Goal: Task Accomplishment & Management: Use online tool/utility

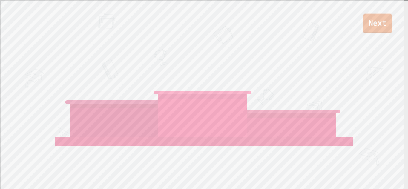
click at [377, 23] on link "Next" at bounding box center [377, 24] width 29 height 20
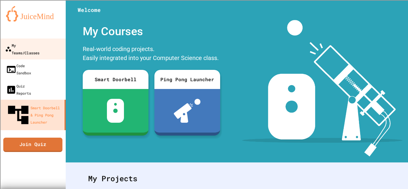
click at [18, 47] on div "My Teams/Classes" at bounding box center [22, 49] width 34 height 15
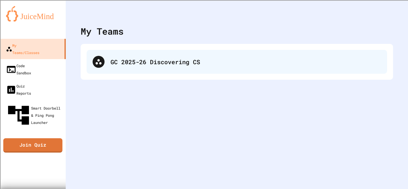
click at [150, 60] on div "GC 2025-26 Discovering CS" at bounding box center [246, 61] width 271 height 9
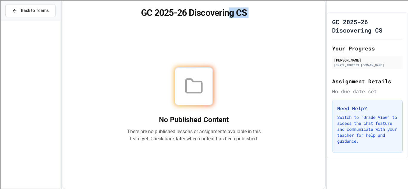
drag, startPoint x: 86, startPoint y: 66, endPoint x: 218, endPoint y: -26, distance: 161.6
click at [218, 0] on html "We are updating our servers at 9:30PM EST on 9/19/2025. JuiceMind should contin…" at bounding box center [204, 94] width 408 height 189
drag, startPoint x: 288, startPoint y: 50, endPoint x: 294, endPoint y: 20, distance: 30.4
click at [294, 20] on div "GC 2025-26 Discovering CS No Published Content There are no published lessons o…" at bounding box center [194, 94] width 264 height 189
click at [35, 12] on span "Back to Teams" at bounding box center [35, 10] width 28 height 6
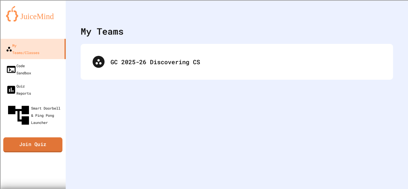
click at [39, 137] on link "Join Quiz" at bounding box center [32, 144] width 59 height 15
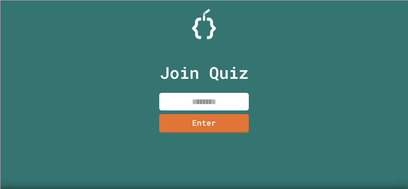
click at [184, 100] on input at bounding box center [204, 102] width 90 height 18
type input "********"
click at [214, 127] on link "Enter" at bounding box center [204, 123] width 87 height 20
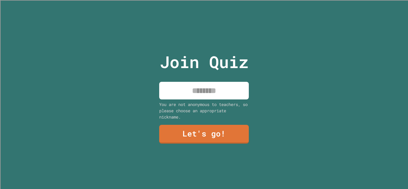
click at [186, 88] on input at bounding box center [204, 91] width 90 height 18
type input "*****"
click at [201, 131] on link "Let's go!" at bounding box center [204, 134] width 90 height 20
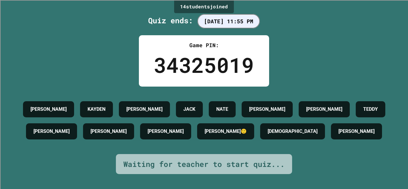
drag, startPoint x: 271, startPoint y: 133, endPoint x: 278, endPoint y: 130, distance: 6.9
click at [254, 130] on div "RANDY🙂" at bounding box center [225, 131] width 57 height 16
click at [247, 129] on h4 "RANDY🙂" at bounding box center [226, 131] width 42 height 7
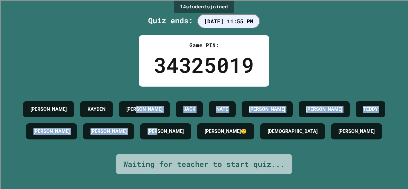
drag, startPoint x: 164, startPoint y: 85, endPoint x: 196, endPoint y: 129, distance: 54.1
click at [196, 132] on div "LUCAS KAYDEN JAMES JACK NATE GAVIN M CALLAN TEDDY JOHN DAVID VAUGHN RANDY🙂 ISAI…" at bounding box center [204, 121] width 378 height 68
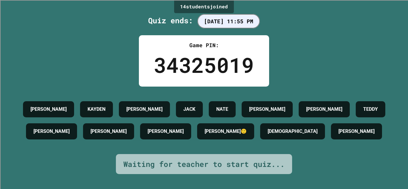
click at [184, 128] on h4 "[PERSON_NAME]" at bounding box center [166, 131] width 36 height 7
click at [209, 115] on div "LUCAS KAYDEN JAMES JACK NATE GAVIN M CALLAN TEDDY JOHN DAVID VAUGHN RANDY🙂 ISAI…" at bounding box center [204, 120] width 378 height 44
click at [211, 115] on div "LUCAS KAYDEN JAMES JACK NATE GAVIN M CALLAN TEDDY JOHN DAVID VAUGHN RANDY🙂 ISAI…" at bounding box center [204, 120] width 378 height 44
click at [203, 103] on div "JACK" at bounding box center [189, 109] width 27 height 16
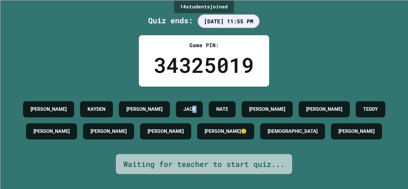
drag, startPoint x: 208, startPoint y: 105, endPoint x: 223, endPoint y: 111, distance: 16.3
click at [223, 111] on div "LUCAS KAYDEN JAMES JACK NATE GAVIN M CALLAN TEDDY JOHN DAVID VAUGHN RANDY🙂 ISAI…" at bounding box center [204, 120] width 378 height 44
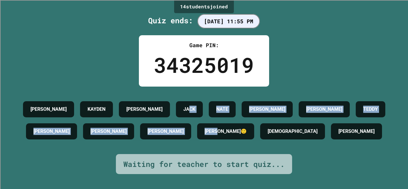
drag, startPoint x: 202, startPoint y: 105, endPoint x: 268, endPoint y: 120, distance: 67.7
click at [268, 120] on div "LUCAS KAYDEN JAMES JACK NATE GAVIN M CALLAN TEDDY JOHN DAVID VAUGHN RANDY🙂 ISAI…" at bounding box center [204, 120] width 378 height 44
click at [266, 117] on div "LUCAS KAYDEN JAMES JACK NATE GAVIN M CALLAN TEDDY JOHN DAVID VAUGHN RANDY🙂 ISAI…" at bounding box center [204, 120] width 378 height 44
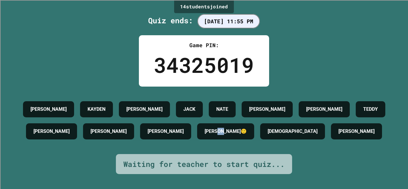
drag, startPoint x: 269, startPoint y: 130, endPoint x: 282, endPoint y: 129, distance: 13.5
click at [254, 129] on div "RANDY🙂" at bounding box center [225, 131] width 57 height 16
drag, startPoint x: 275, startPoint y: 130, endPoint x: 273, endPoint y: 133, distance: 3.2
click at [247, 133] on h4 "RANDY🙂" at bounding box center [226, 131] width 42 height 7
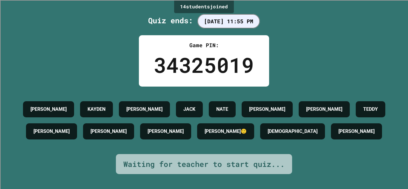
click at [247, 132] on h4 "RANDY🙂" at bounding box center [226, 131] width 42 height 7
click at [247, 131] on h4 "RANDY🙂" at bounding box center [226, 131] width 42 height 7
click at [279, 98] on div "LUCAS KAYDEN JAMES JACK NATE GAVIN M CALLAN TEDDY JOHN DAVID VAUGHN RANDY🙂 ISAI…" at bounding box center [204, 120] width 378 height 44
drag, startPoint x: 297, startPoint y: 108, endPoint x: 290, endPoint y: 108, distance: 6.9
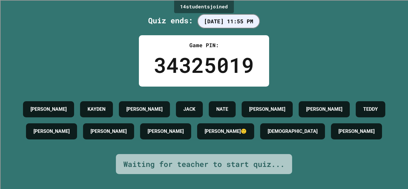
click at [285, 108] on h4 "GAVIN M" at bounding box center [267, 109] width 36 height 7
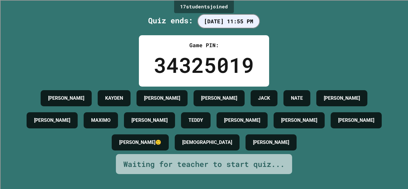
scroll to position [4, 0]
drag, startPoint x: 257, startPoint y: 145, endPoint x: 284, endPoint y: 142, distance: 27.9
click at [310, 122] on h4 "[PERSON_NAME]" at bounding box center [299, 120] width 36 height 7
drag, startPoint x: 310, startPoint y: 122, endPoint x: 278, endPoint y: 124, distance: 31.7
click at [278, 124] on div "LUCAS KAYDEN CHLOE JAMES JACK NATE BRYAN GAVIN M MAXIMO CALLAN TEDDY JOHN DAVID…" at bounding box center [204, 120] width 378 height 66
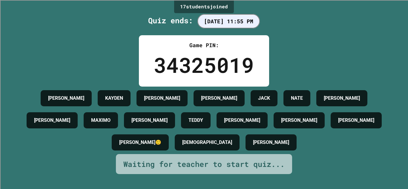
drag, startPoint x: 318, startPoint y: 139, endPoint x: 305, endPoint y: 132, distance: 14.7
click at [316, 136] on div "LUCAS KAYDEN CHLOE JAMES JACK NATE BRYAN GAVIN M MAXIMO CALLAN TEDDY JOHN DAVID…" at bounding box center [204, 120] width 378 height 66
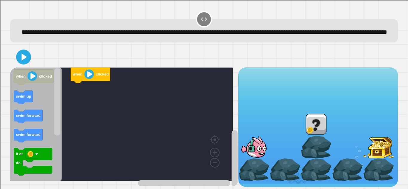
scroll to position [13, 0]
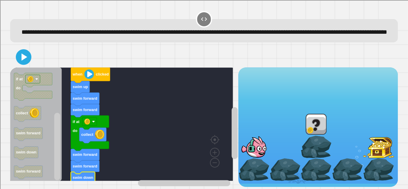
drag, startPoint x: 22, startPoint y: 55, endPoint x: 26, endPoint y: 57, distance: 5.2
click at [22, 55] on icon at bounding box center [23, 57] width 13 height 13
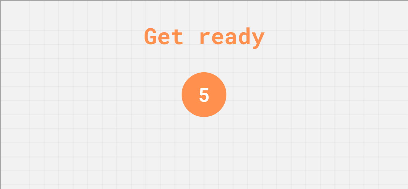
scroll to position [0, 0]
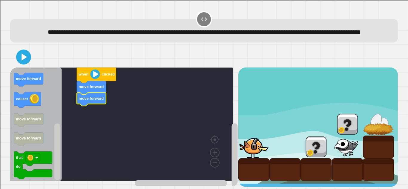
click at [61, 155] on div "when clicked move forward move forward when clicked fly up if at do collect mov…" at bounding box center [124, 128] width 228 height 120
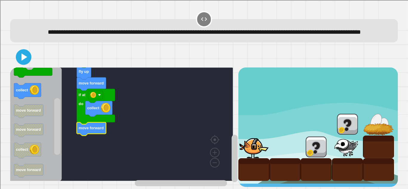
click at [30, 63] on icon at bounding box center [23, 57] width 13 height 13
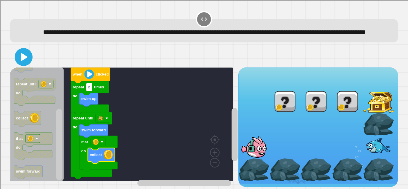
click at [25, 61] on icon at bounding box center [24, 57] width 7 height 8
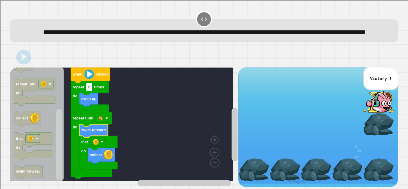
click at [185, 112] on rect "Blockly Workspace" at bounding box center [121, 125] width 223 height 114
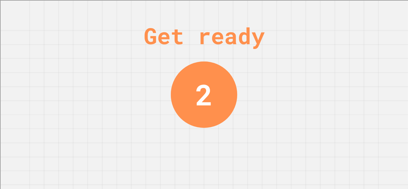
drag, startPoint x: 325, startPoint y: 26, endPoint x: 261, endPoint y: 64, distance: 74.6
click at [330, 43] on div "Get ready 2" at bounding box center [204, 94] width 408 height 189
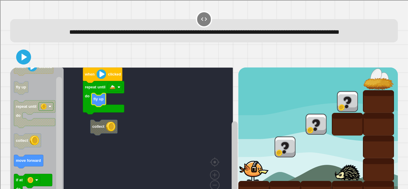
scroll to position [36, 0]
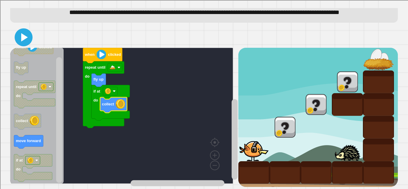
click at [26, 35] on icon at bounding box center [23, 37] width 14 height 14
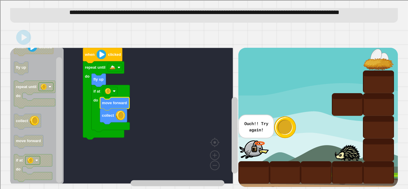
click at [25, 31] on icon at bounding box center [24, 37] width 12 height 12
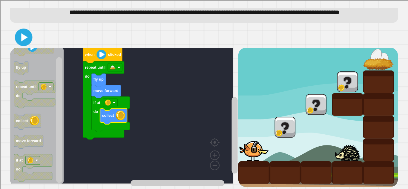
click at [26, 34] on icon at bounding box center [24, 37] width 14 height 14
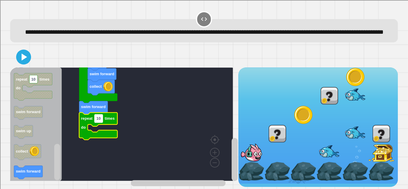
click at [100, 121] on text "10" at bounding box center [99, 118] width 4 height 4
type input "*"
click at [133, 131] on rect "Blockly Workspace" at bounding box center [121, 125] width 223 height 114
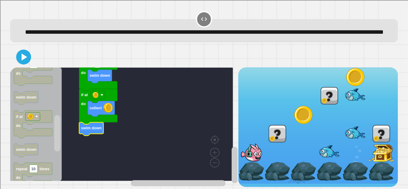
click at [29, 63] on icon at bounding box center [24, 57] width 12 height 12
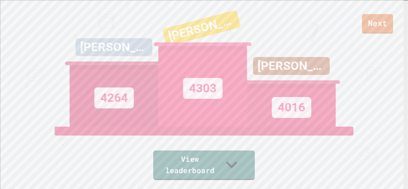
click at [367, 27] on link "Next" at bounding box center [377, 23] width 31 height 19
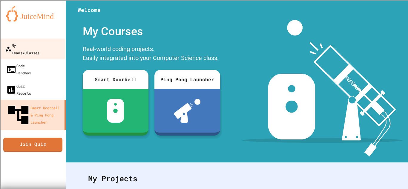
click at [39, 46] on div "My Teams/Classes" at bounding box center [22, 49] width 34 height 15
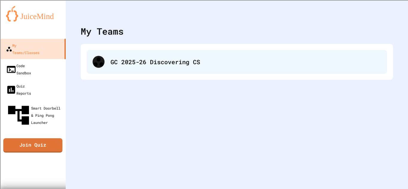
click at [146, 61] on div "GC 2025-26 Discovering CS" at bounding box center [246, 61] width 271 height 9
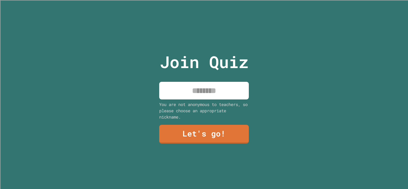
click at [197, 88] on input at bounding box center [204, 91] width 90 height 18
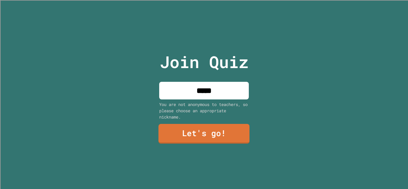
type input "*****"
click at [208, 131] on link "Let's go!" at bounding box center [203, 134] width 91 height 20
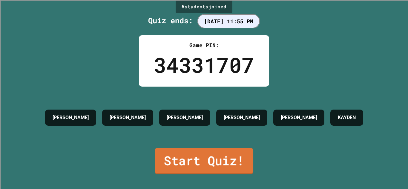
click at [187, 162] on link "Start Quiz!" at bounding box center [204, 161] width 98 height 26
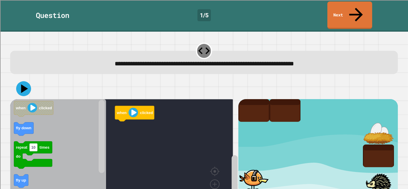
scroll to position [21, 0]
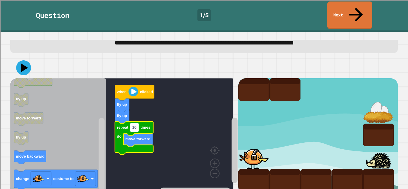
click at [138, 123] on rect "Blockly Workspace" at bounding box center [134, 127] width 8 height 8
type input "*"
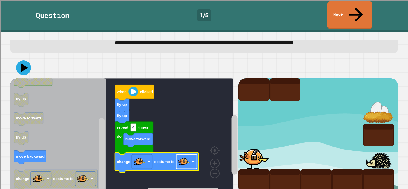
click at [189, 156] on image "Blockly Workspace" at bounding box center [184, 162] width 12 height 12
click at [27, 59] on icon at bounding box center [24, 68] width 18 height 18
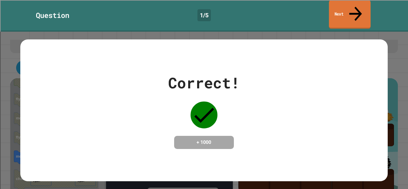
click at [344, 7] on link "Next" at bounding box center [350, 14] width 42 height 29
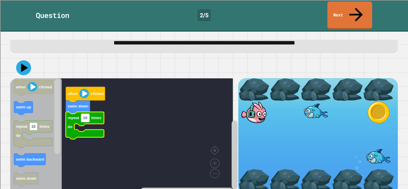
click at [88, 114] on rect "Blockly Workspace" at bounding box center [85, 118] width 8 height 8
type input "*"
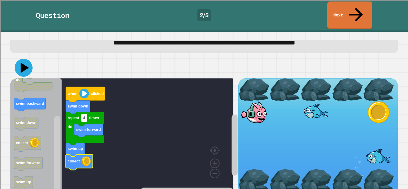
click at [24, 59] on icon at bounding box center [24, 68] width 18 height 18
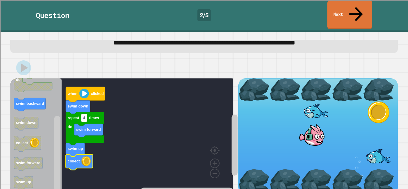
click at [347, 7] on link "Next" at bounding box center [349, 14] width 45 height 29
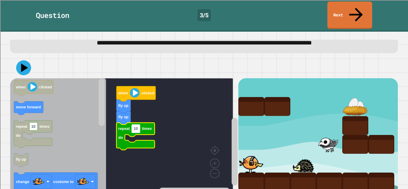
click at [137, 126] on text "10" at bounding box center [136, 128] width 4 height 4
type input "*"
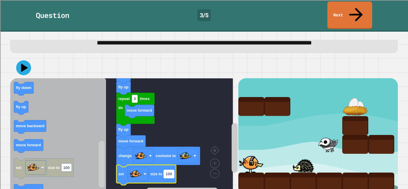
click at [171, 172] on text "100" at bounding box center [169, 174] width 6 height 4
type input "**"
click at [171, 170] on g "50" at bounding box center [168, 174] width 8 height 8
type input "**"
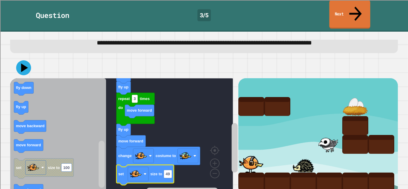
click at [338, 8] on link "Next" at bounding box center [349, 14] width 41 height 29
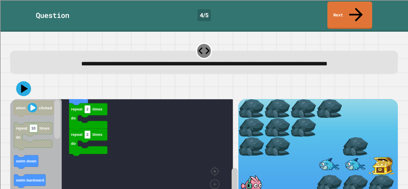
scroll to position [30, 0]
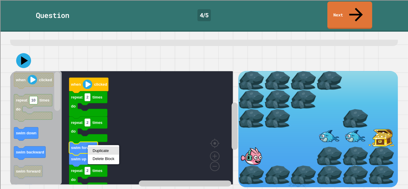
drag, startPoint x: 102, startPoint y: 152, endPoint x: 114, endPoint y: 152, distance: 12.0
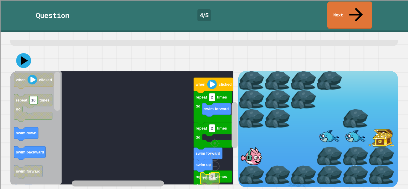
click at [95, 180] on g "Blockly Workspace" at bounding box center [153, 183] width 163 height 7
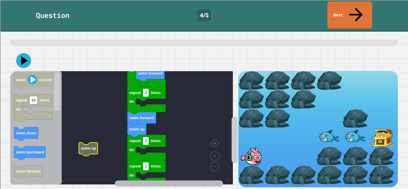
click at [190, 170] on div "when clicked repeat 2 times do swim forward repeat 2 times do swim forward swim…" at bounding box center [124, 129] width 228 height 116
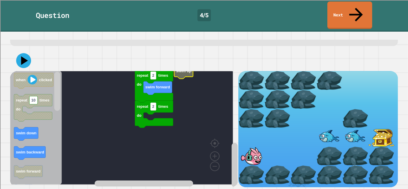
click at [182, 67] on div "when clicked repeat 2 times do swim forward repeat 2 times do swim up swim forw…" at bounding box center [204, 118] width 388 height 137
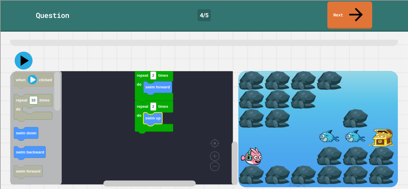
drag, startPoint x: 18, startPoint y: 53, endPoint x: 24, endPoint y: 52, distance: 5.7
click at [19, 52] on icon at bounding box center [24, 61] width 18 height 18
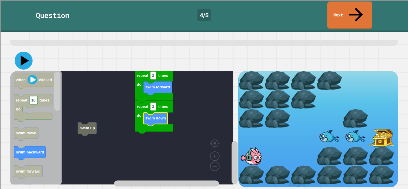
click at [17, 60] on icon at bounding box center [24, 61] width 18 height 18
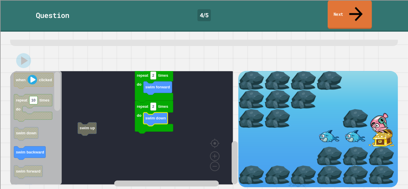
click at [356, 6] on icon at bounding box center [356, 13] width 20 height 21
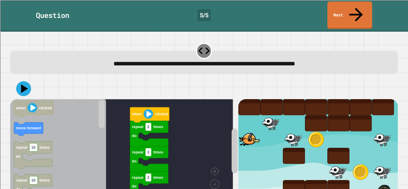
scroll to position [21, 0]
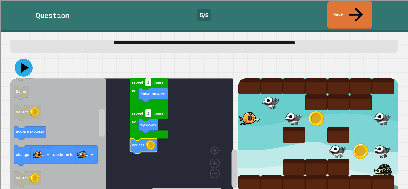
drag, startPoint x: 25, startPoint y: 51, endPoint x: 99, endPoint y: 51, distance: 73.8
click at [27, 59] on icon at bounding box center [24, 68] width 18 height 18
click at [27, 60] on icon at bounding box center [24, 68] width 16 height 16
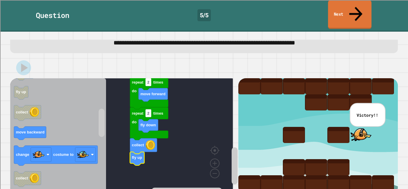
click at [344, 10] on link "Next" at bounding box center [350, 14] width 44 height 29
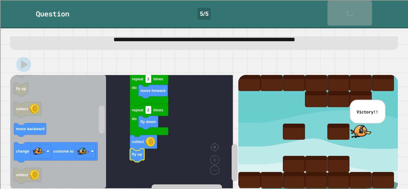
scroll to position [20, 0]
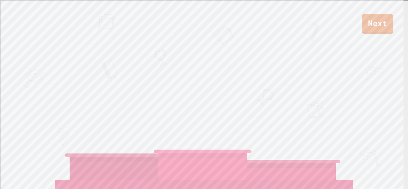
click at [378, 20] on link "Next" at bounding box center [377, 24] width 31 height 20
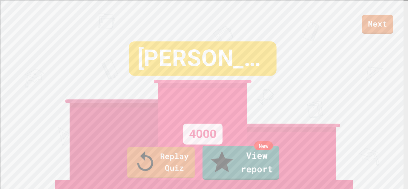
click at [168, 180] on div "Replay Quiz New View report" at bounding box center [204, 163] width 408 height 38
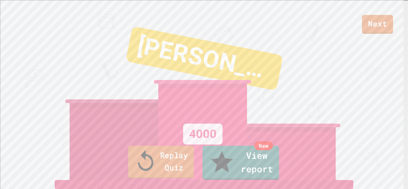
click at [155, 164] on link "Replay Quiz" at bounding box center [161, 162] width 66 height 33
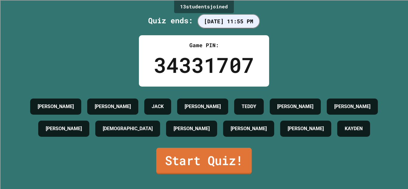
click at [156, 163] on link "Start Quiz!" at bounding box center [204, 161] width 96 height 26
